Goal: Find contact information: Find contact information

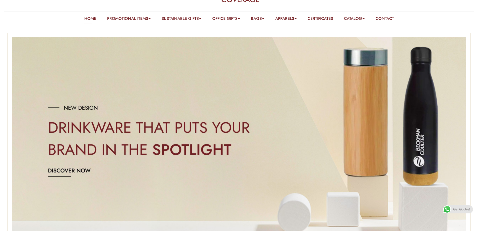
scroll to position [50, 0]
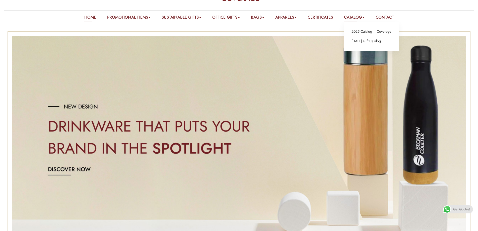
click at [364, 18] on link "Catalog" at bounding box center [354, 18] width 21 height 8
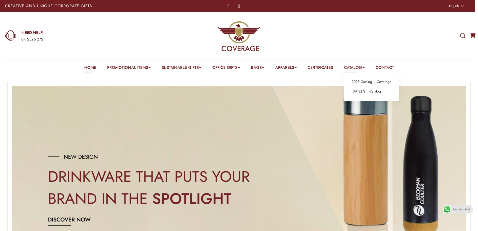
click at [357, 66] on link "Catalog" at bounding box center [354, 68] width 21 height 8
click at [362, 81] on link "2025 Catalog – Coverage" at bounding box center [371, 82] width 40 height 7
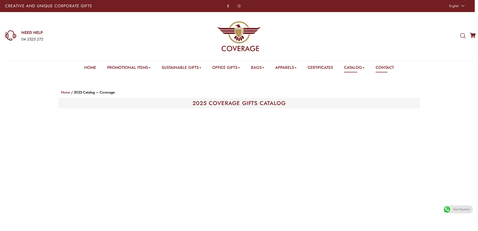
click at [392, 67] on link "Contact" at bounding box center [385, 68] width 18 height 8
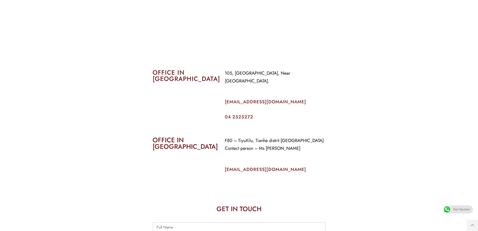
scroll to position [201, 0]
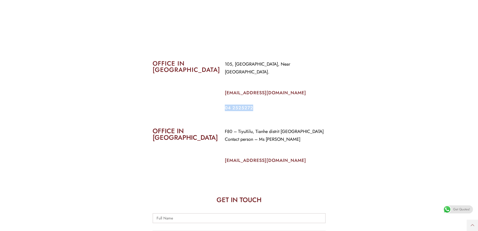
drag, startPoint x: 255, startPoint y: 101, endPoint x: 224, endPoint y: 102, distance: 30.7
click at [224, 102] on div "105, Al Faraidooni Building, Near Al Jadeed Bakery. info@coverageuae.com 04 252…" at bounding box center [275, 84] width 108 height 57
copy link "04 2525272"
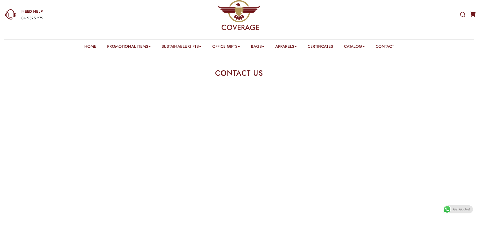
scroll to position [0, 0]
